Goal: Task Accomplishment & Management: Manage account settings

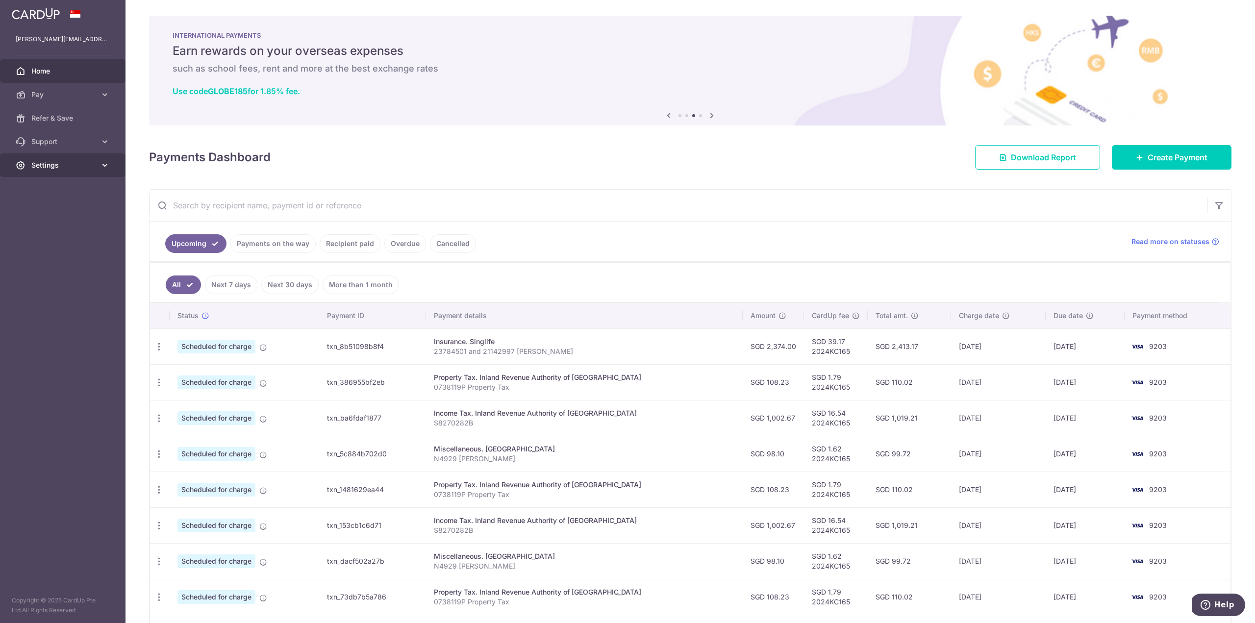
click at [82, 169] on span "Settings" at bounding box center [63, 165] width 65 height 10
click at [55, 209] on span "Logout" at bounding box center [63, 212] width 65 height 10
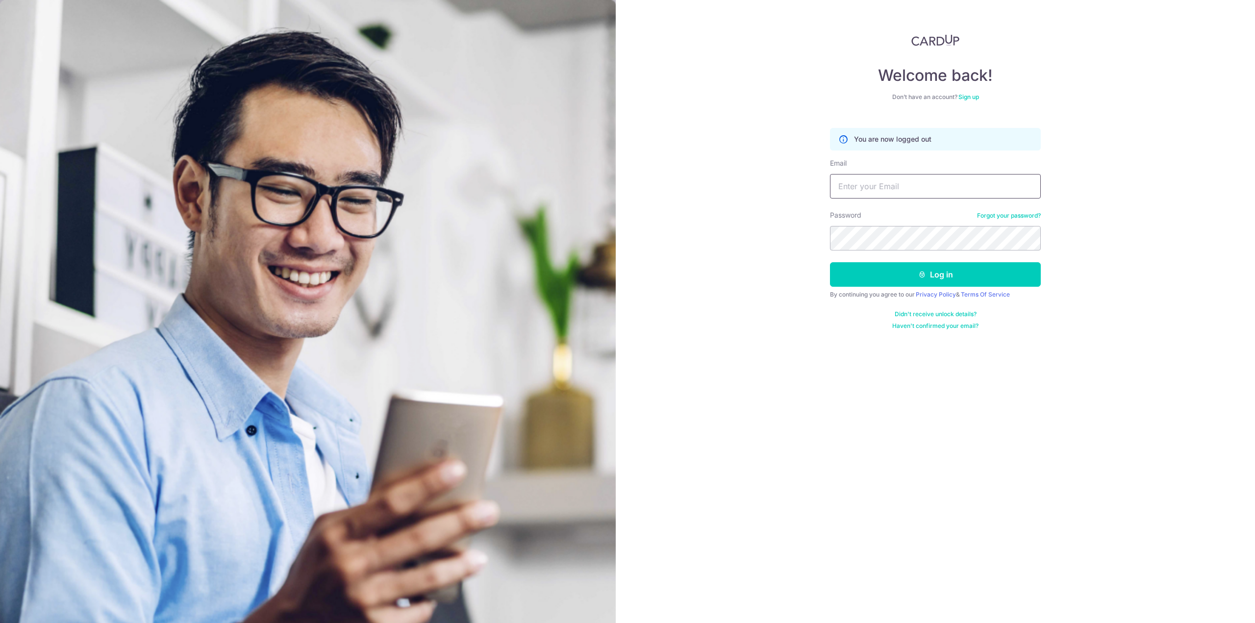
click at [901, 193] on input "Email" at bounding box center [935, 186] width 211 height 25
type input "[EMAIL_ADDRESS][DOMAIN_NAME]"
click at [830, 262] on button "Log in" at bounding box center [935, 274] width 211 height 25
